Goal: Book appointment/travel/reservation

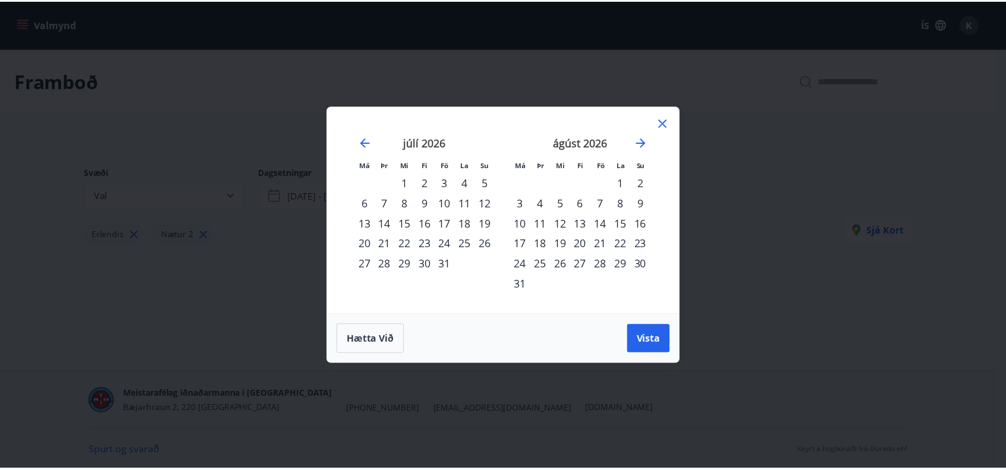
scroll to position [1, 0]
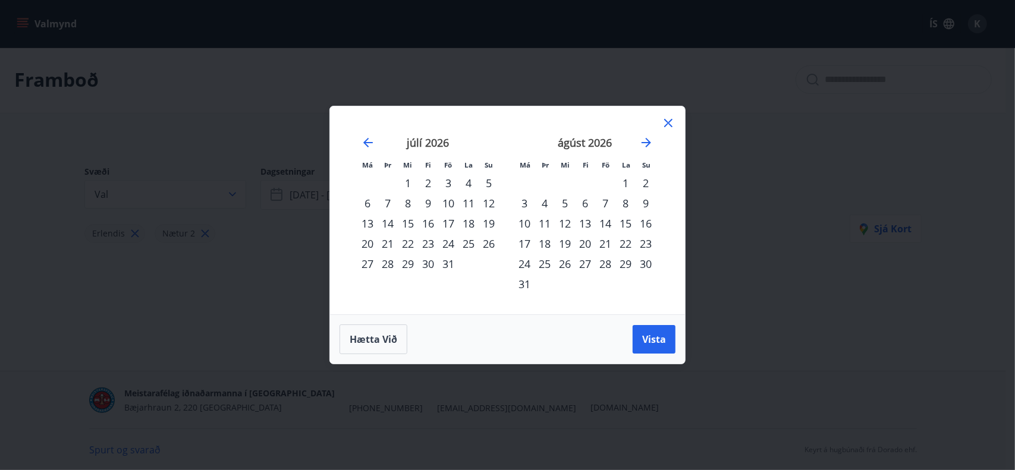
click at [667, 124] on icon at bounding box center [668, 123] width 14 height 14
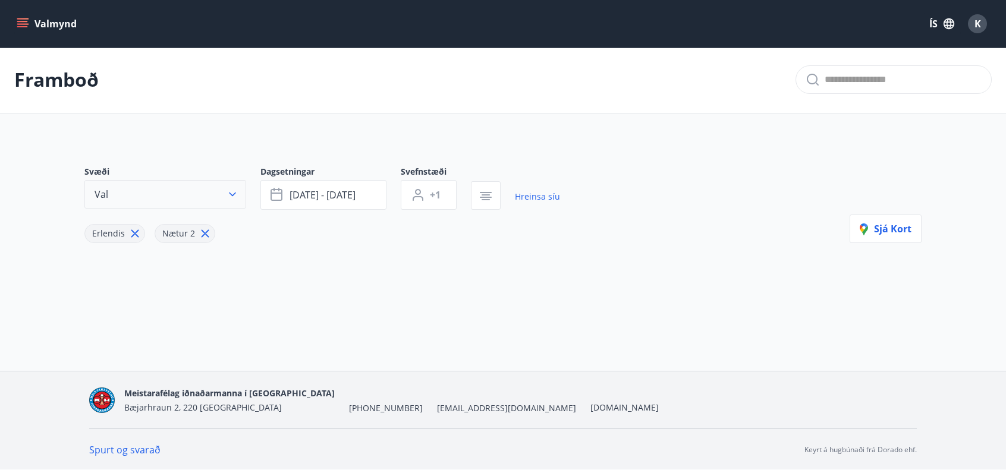
click at [231, 190] on icon "button" at bounding box center [233, 195] width 12 height 12
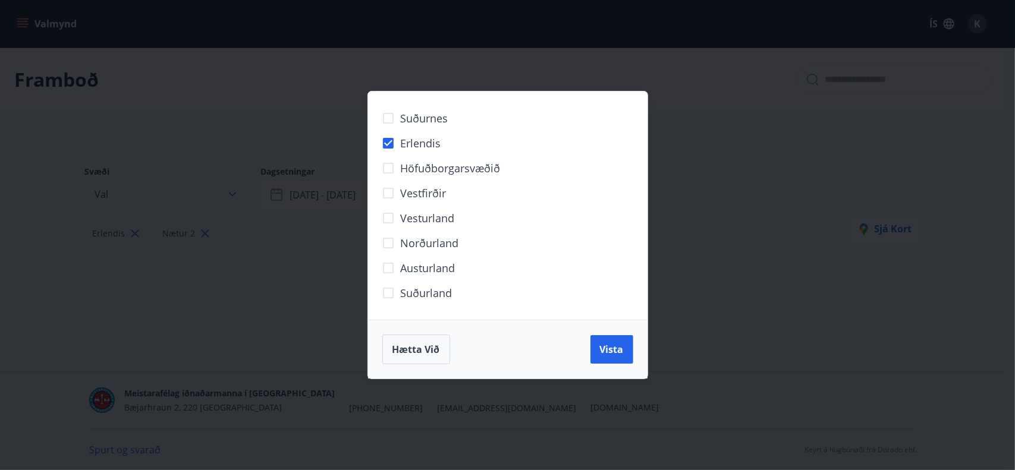
click at [231, 190] on div "Suðurnes Erlendis Höfuðborgarsvæðið [GEOGRAPHIC_DATA] [GEOGRAPHIC_DATA] [GEOGRA…" at bounding box center [507, 235] width 1015 height 470
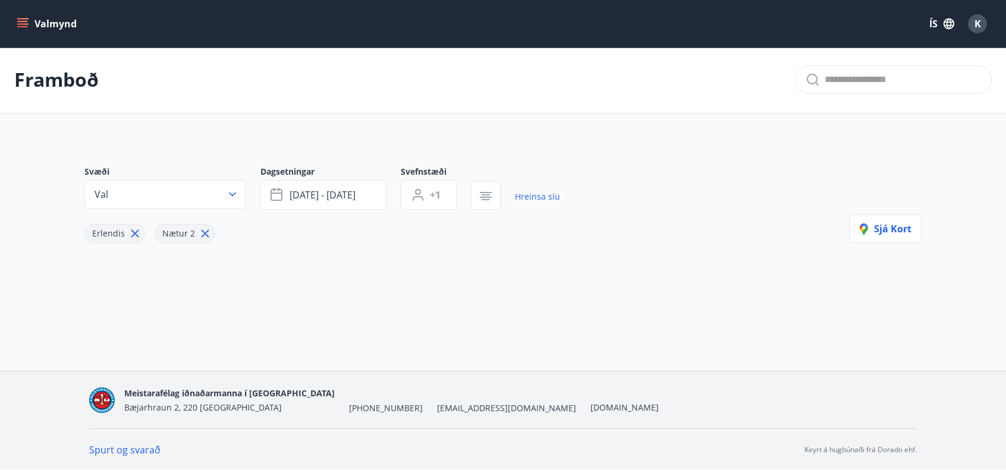
click at [26, 24] on icon "menu" at bounding box center [23, 23] width 13 height 1
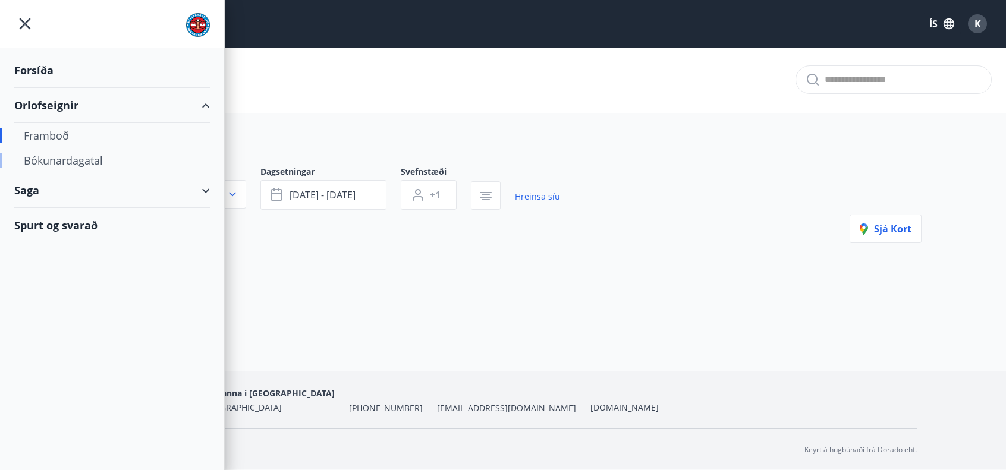
click at [76, 162] on div "Bókunardagatal" at bounding box center [112, 160] width 177 height 25
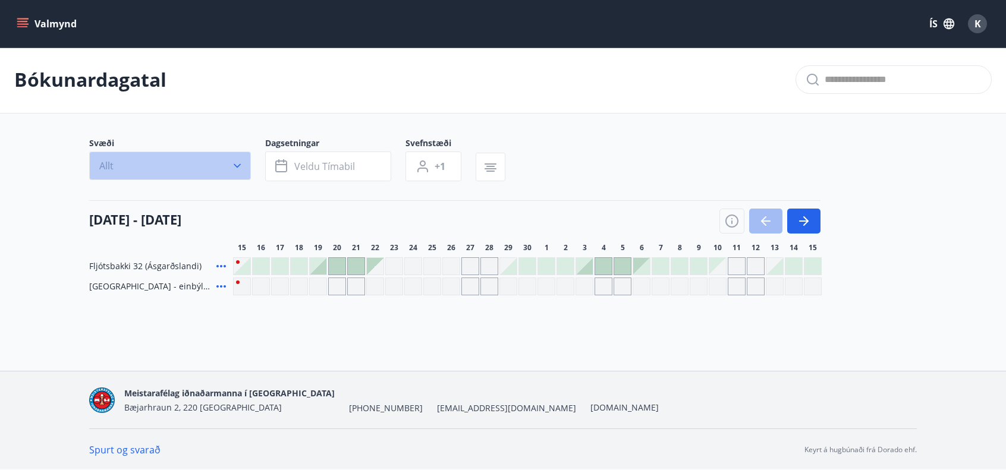
click at [235, 166] on icon "button" at bounding box center [237, 166] width 12 height 12
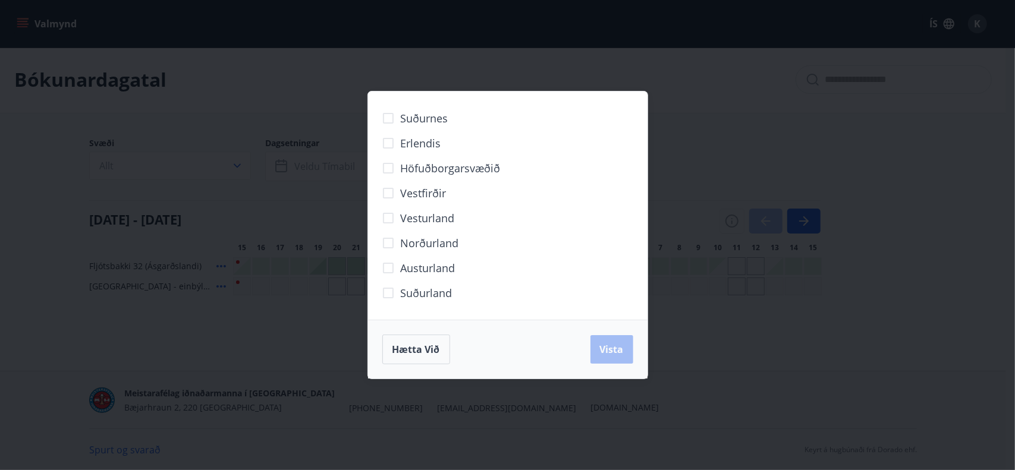
click at [417, 151] on span "Erlendis" at bounding box center [421, 143] width 40 height 15
click at [614, 350] on span "Vista" at bounding box center [612, 349] width 24 height 13
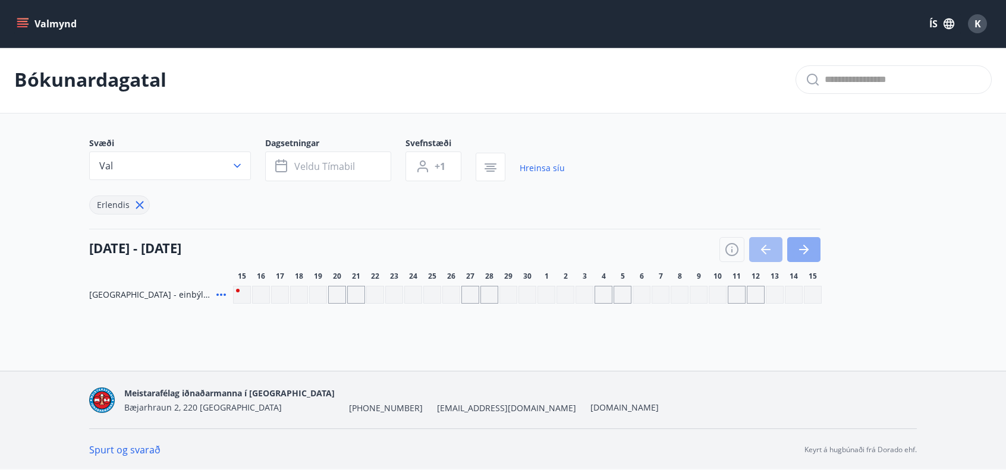
click at [811, 241] on button "button" at bounding box center [803, 249] width 33 height 25
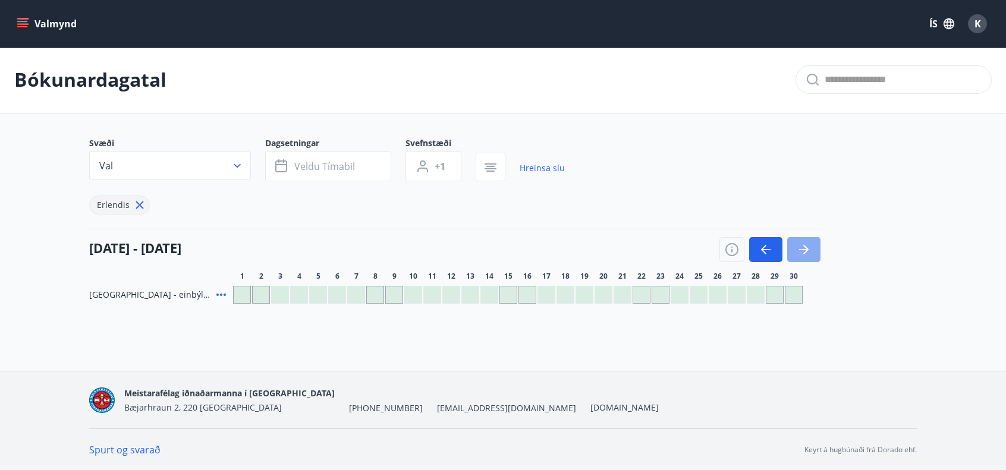
click at [811, 241] on button "button" at bounding box center [803, 249] width 33 height 25
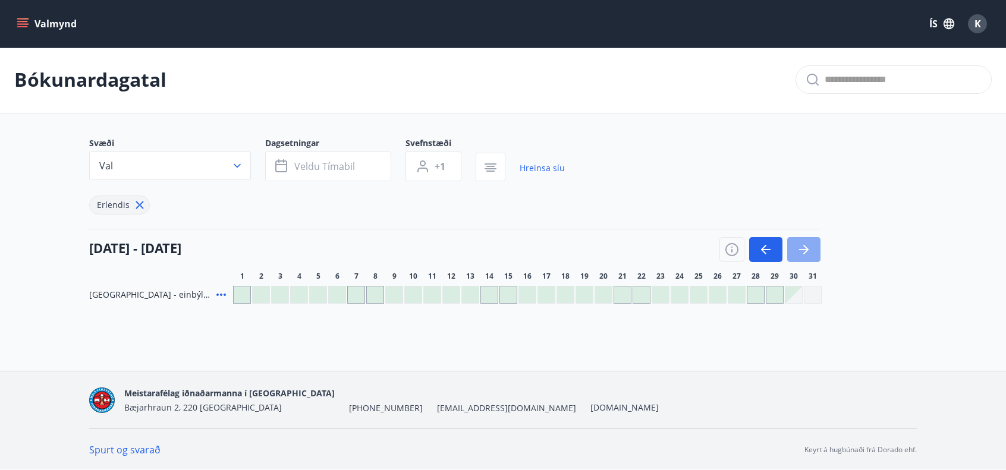
click at [811, 241] on button "button" at bounding box center [803, 249] width 33 height 25
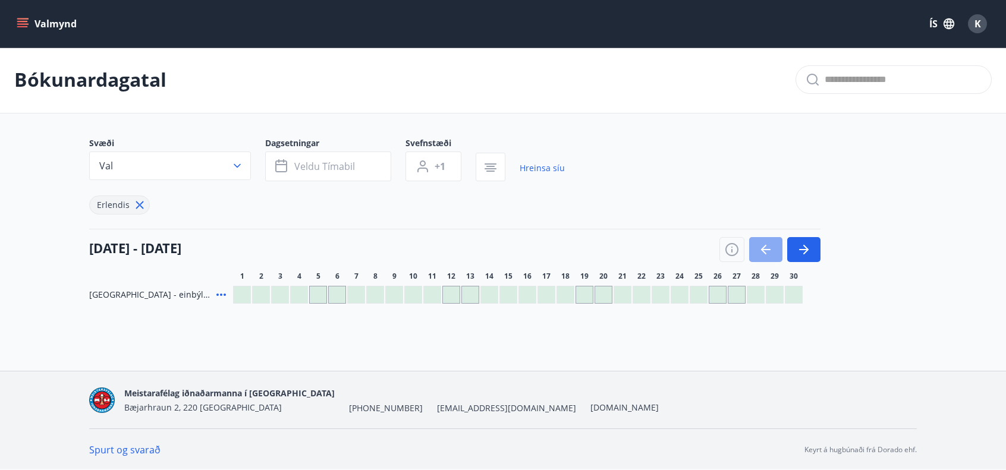
click at [756, 246] on button "button" at bounding box center [765, 249] width 33 height 25
click at [774, 291] on div "Gráir dagar eru ekki bókanlegir" at bounding box center [775, 295] width 18 height 18
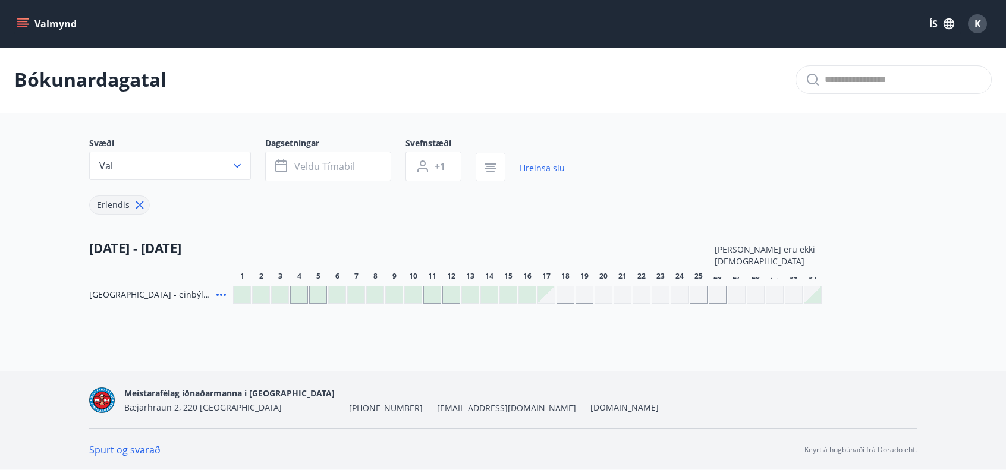
click at [774, 291] on div "Gráir dagar eru ekki bókanlegir" at bounding box center [775, 295] width 18 height 18
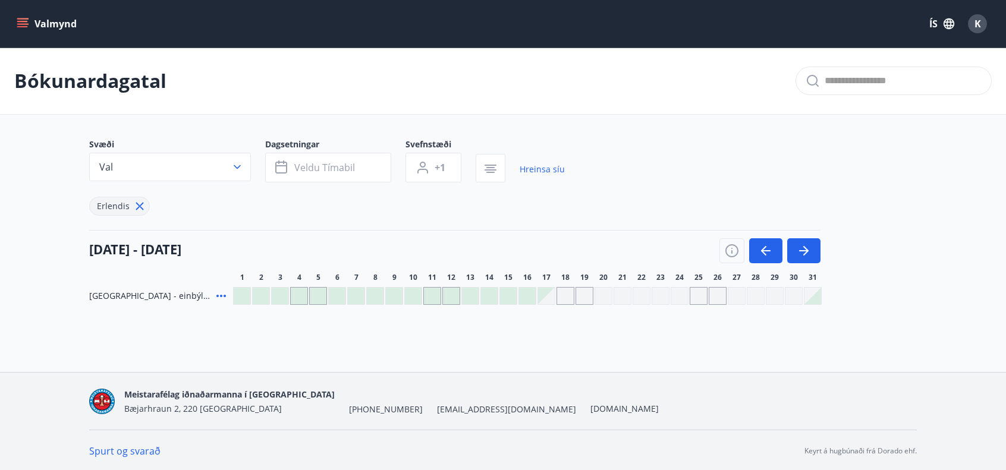
click at [651, 253] on div "[DATE] - [DATE]" at bounding box center [454, 246] width 731 height 33
click at [236, 167] on icon "button" at bounding box center [237, 167] width 12 height 12
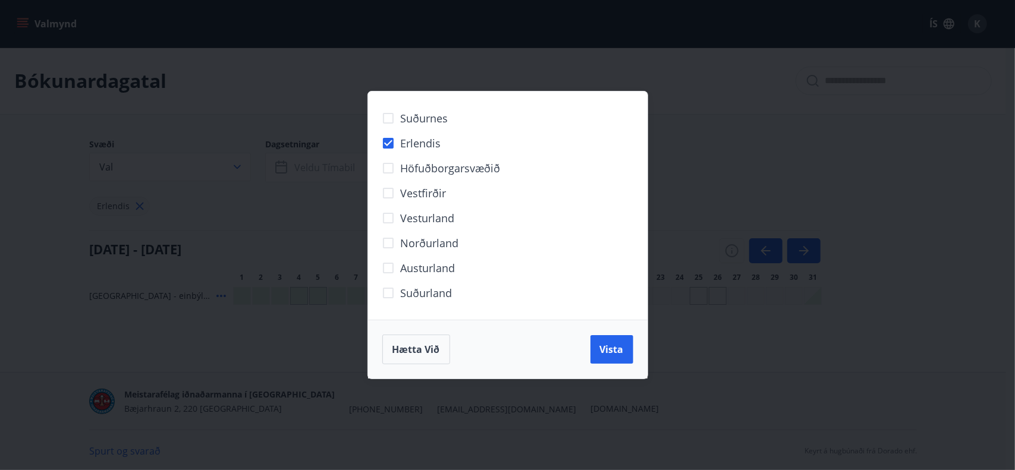
click at [353, 54] on div "Suðurnes Erlendis Höfuðborgarsvæðið [GEOGRAPHIC_DATA] [GEOGRAPHIC_DATA] [GEOGRA…" at bounding box center [507, 235] width 1015 height 470
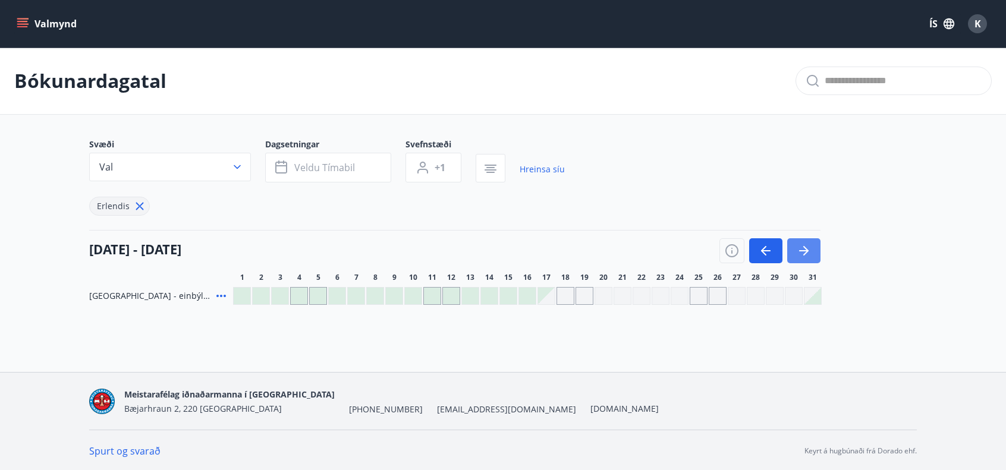
click at [810, 250] on icon "button" at bounding box center [804, 251] width 14 height 14
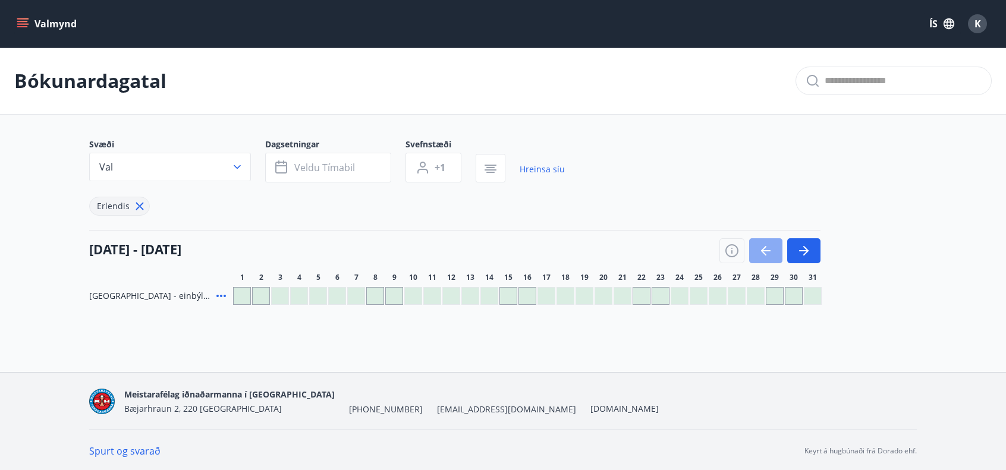
click at [770, 249] on icon "button" at bounding box center [766, 251] width 14 height 14
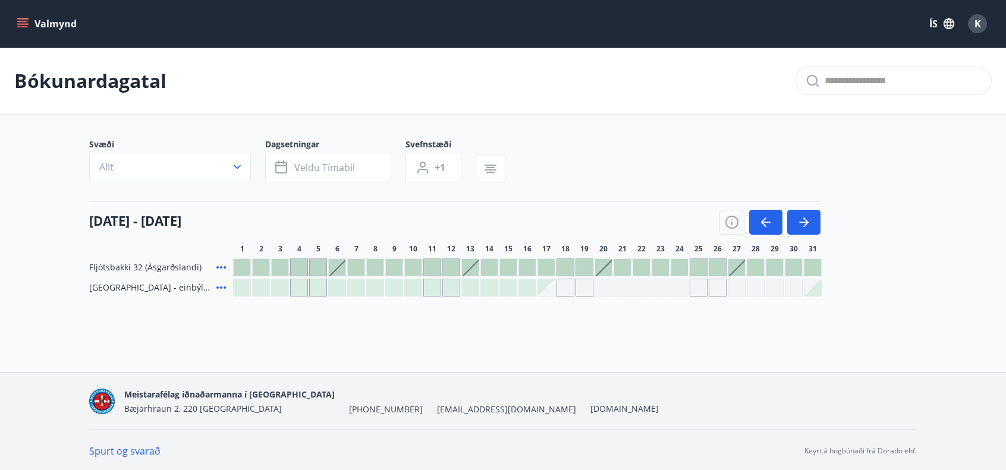
scroll to position [1, 0]
click at [803, 225] on icon "button" at bounding box center [805, 221] width 5 height 10
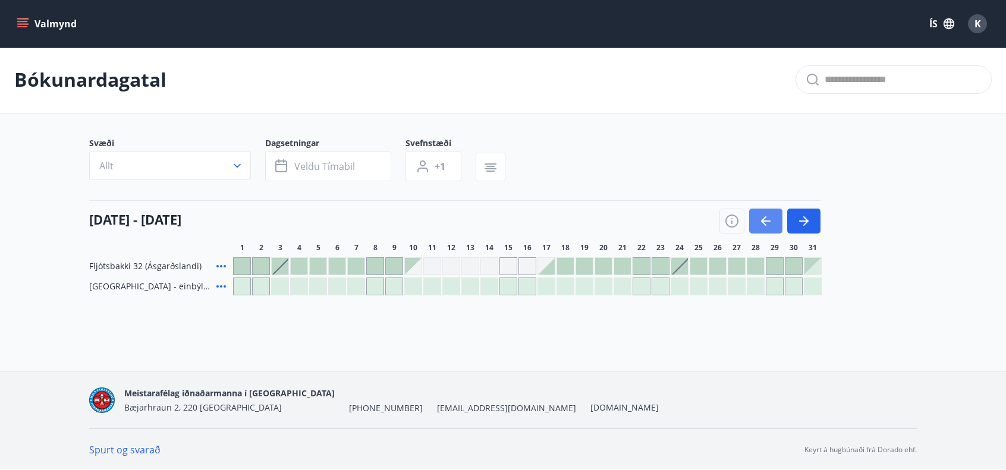
click at [760, 225] on icon "button" at bounding box center [766, 221] width 14 height 14
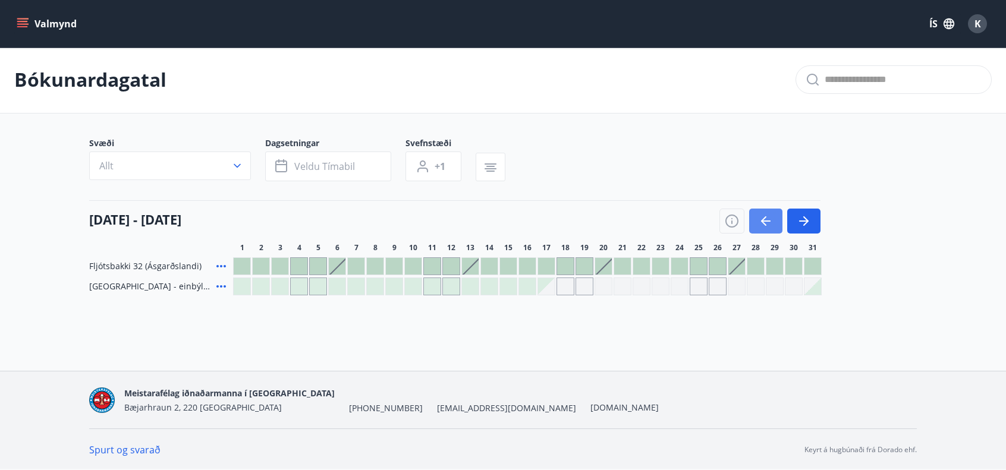
click at [760, 225] on icon "button" at bounding box center [766, 221] width 14 height 14
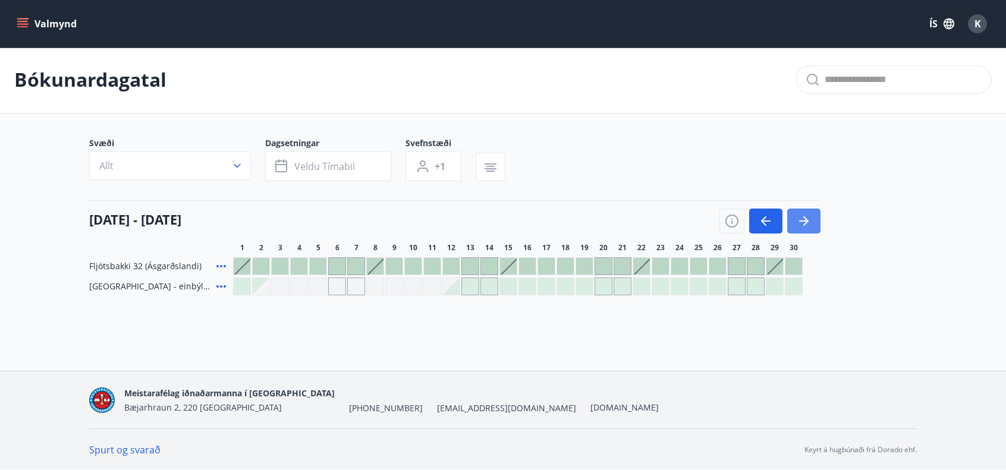
click at [804, 224] on icon "button" at bounding box center [805, 221] width 5 height 10
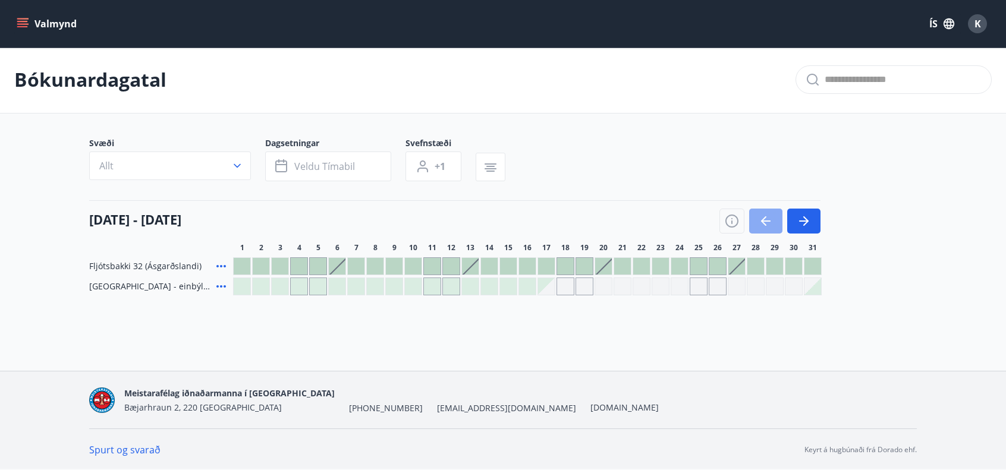
click at [767, 226] on icon "button" at bounding box center [766, 221] width 14 height 14
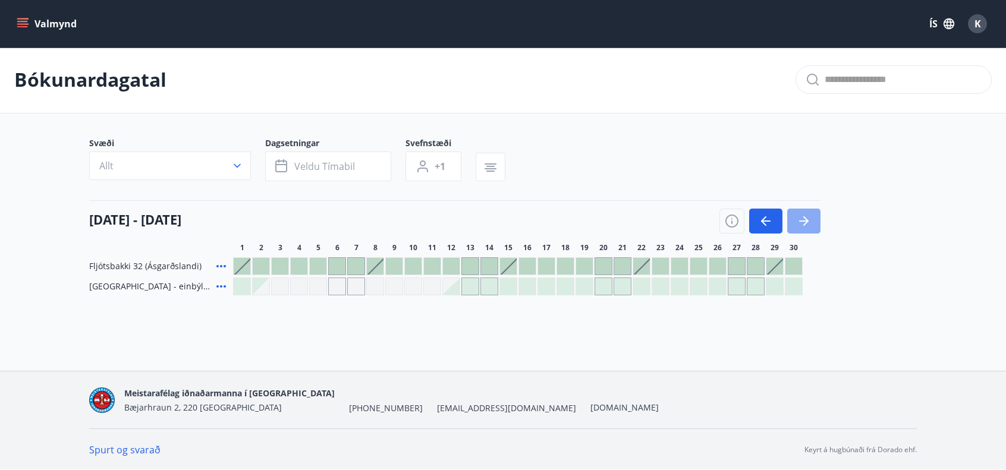
click at [804, 222] on icon "button" at bounding box center [804, 221] width 14 height 14
